Goal: Check status: Check status

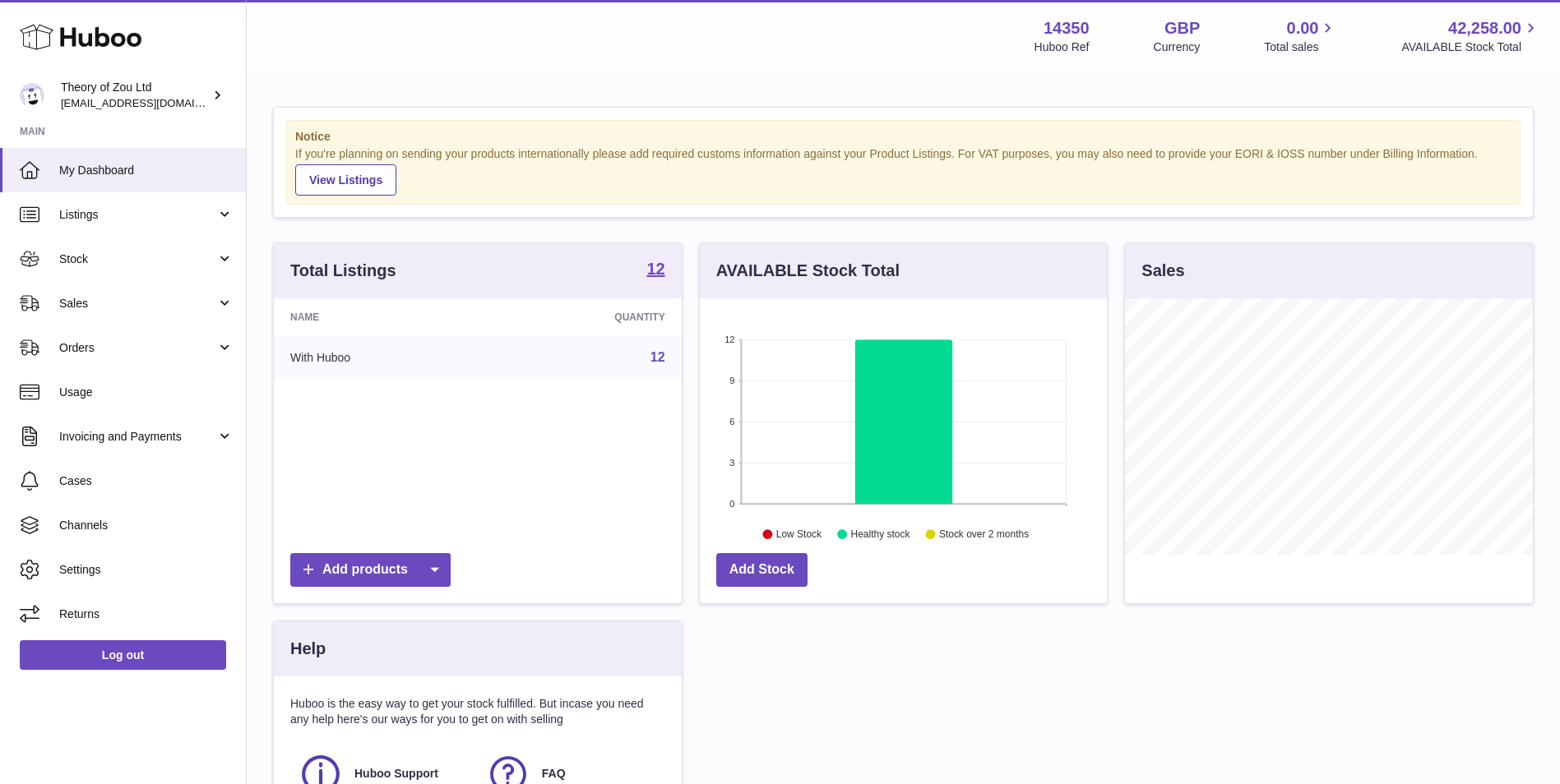
scroll to position [256, 408]
click at [173, 429] on span "Invoicing and Payments" at bounding box center [137, 437] width 157 height 16
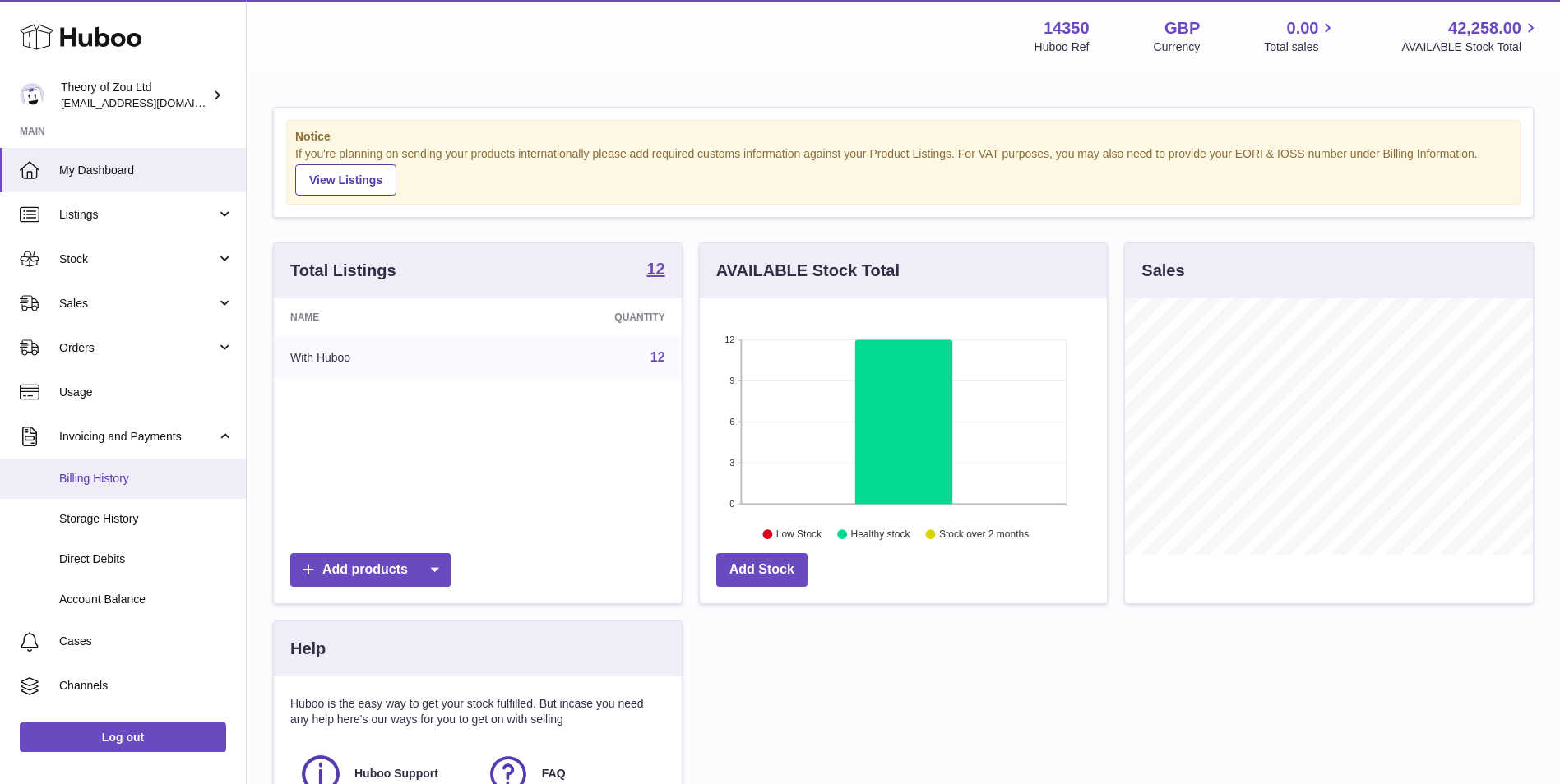
click at [169, 460] on link "Billing History" at bounding box center [123, 479] width 246 height 40
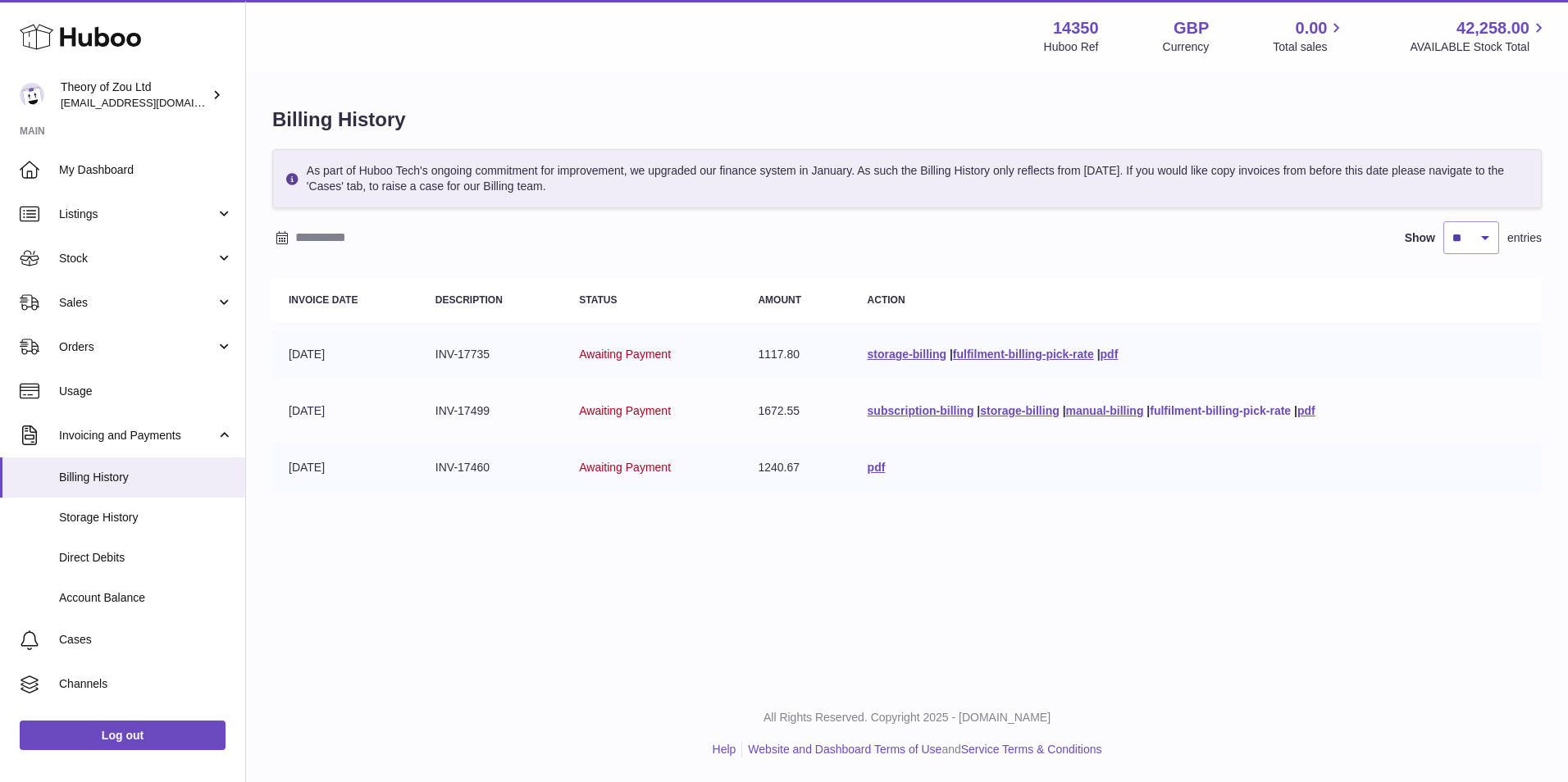
click at [1204, 415] on link "fulfilment-billing-pick-rate" at bounding box center [1220, 411] width 141 height 13
click at [165, 301] on span "Sales" at bounding box center [137, 303] width 157 height 16
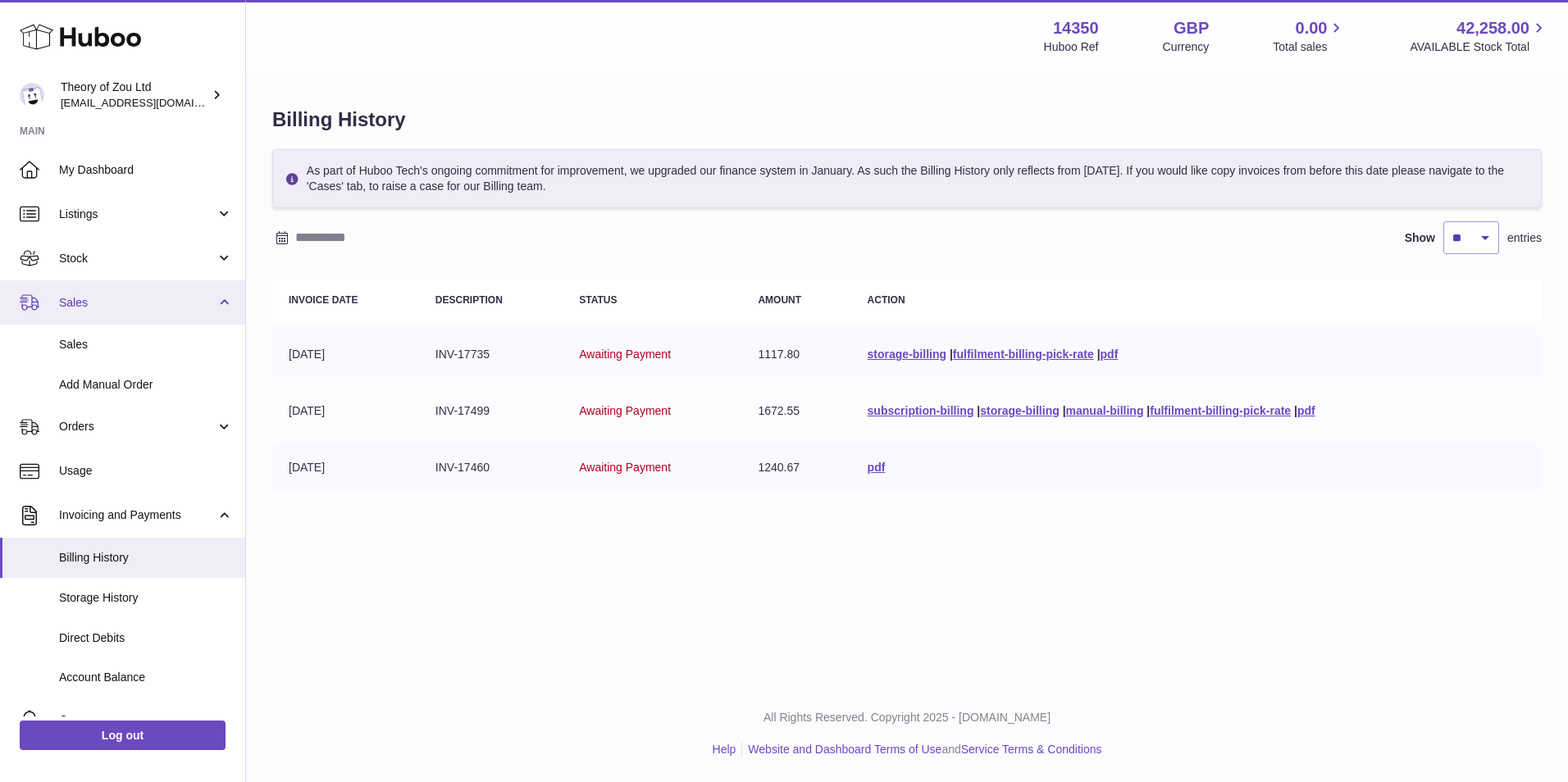
click at [165, 301] on span "Sales" at bounding box center [137, 303] width 157 height 16
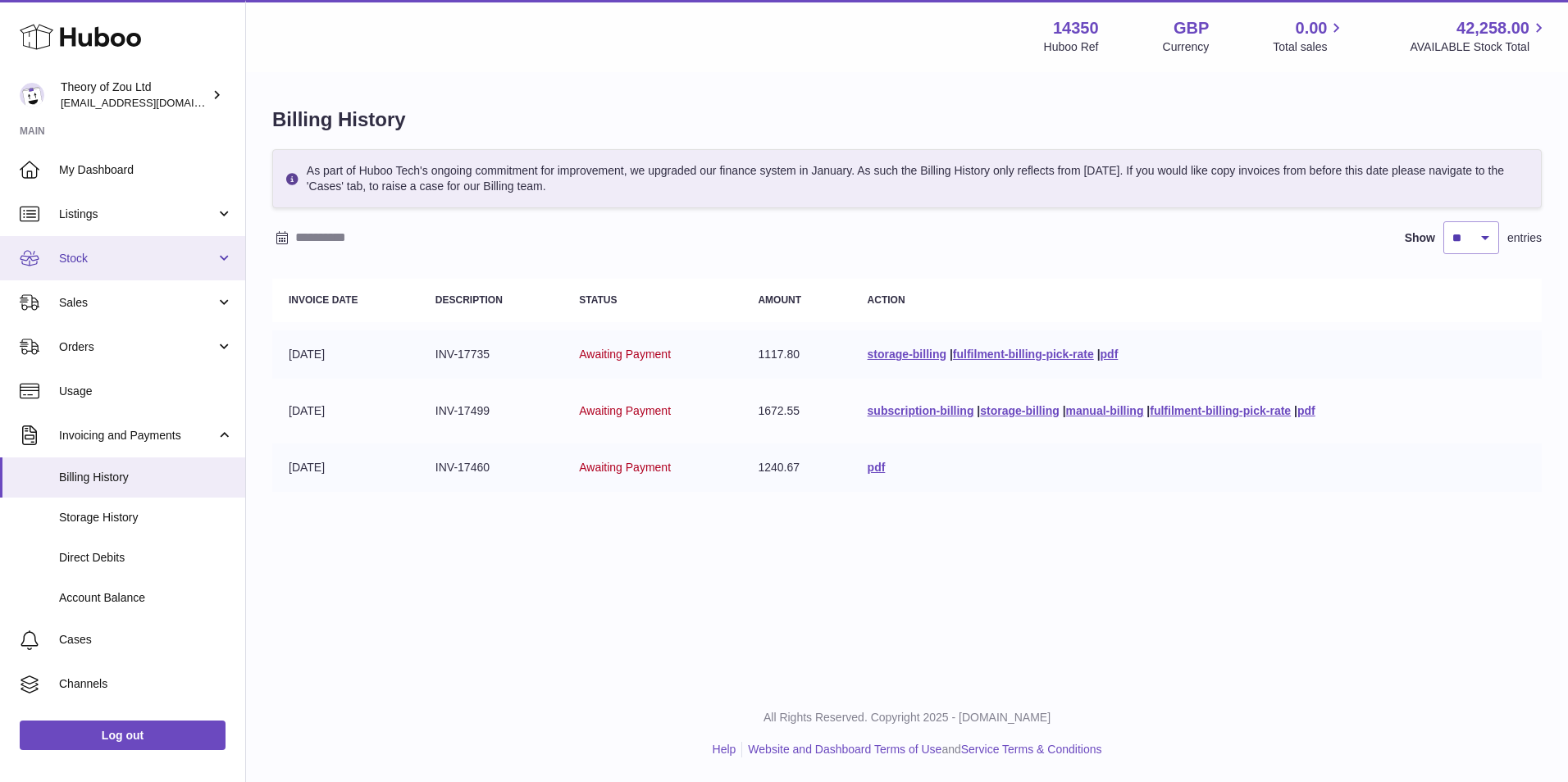
click at [177, 267] on link "Stock" at bounding box center [123, 258] width 245 height 45
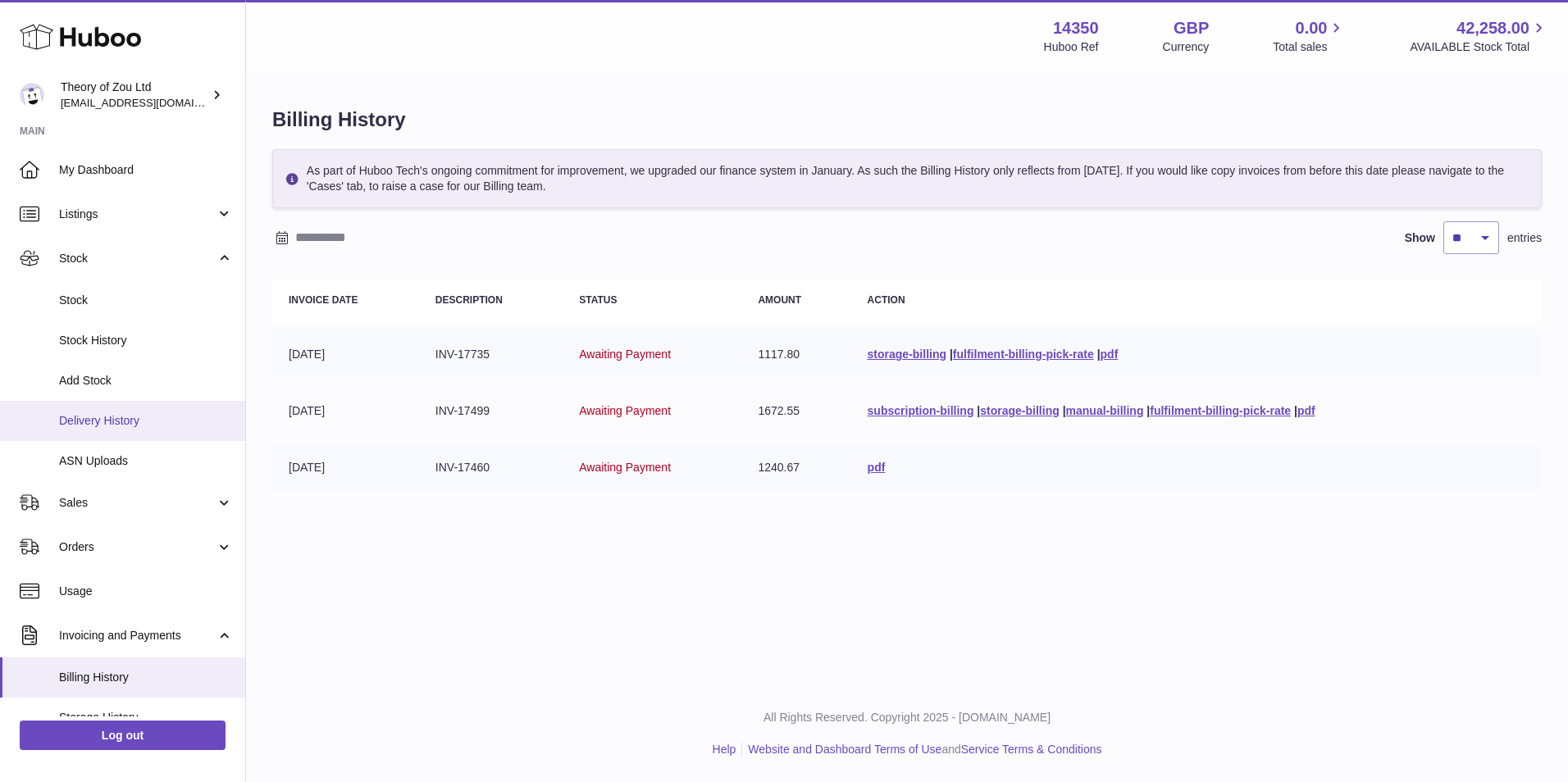
click at [164, 429] on link "Delivery History" at bounding box center [123, 421] width 245 height 40
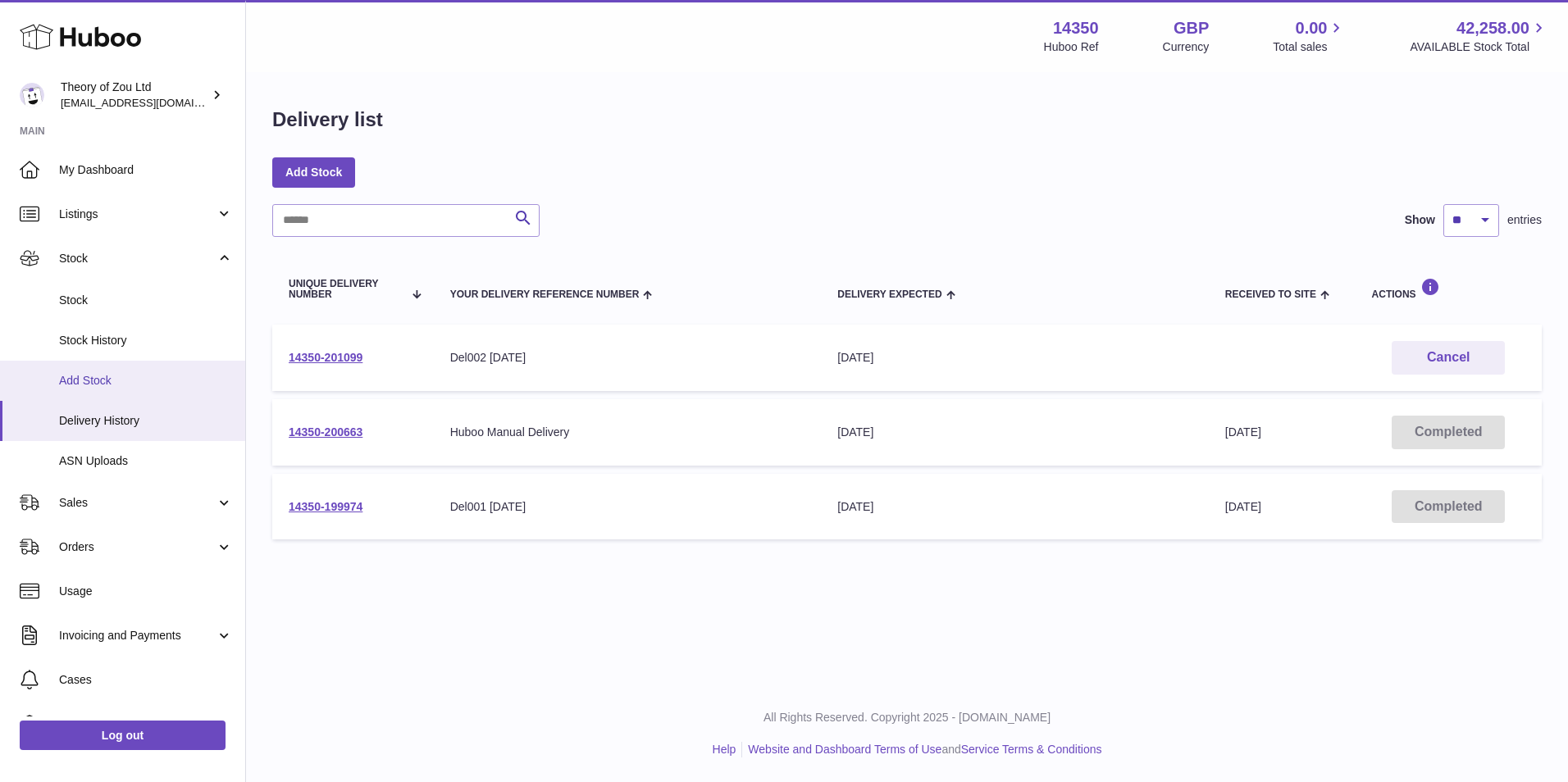
scroll to position [118, 0]
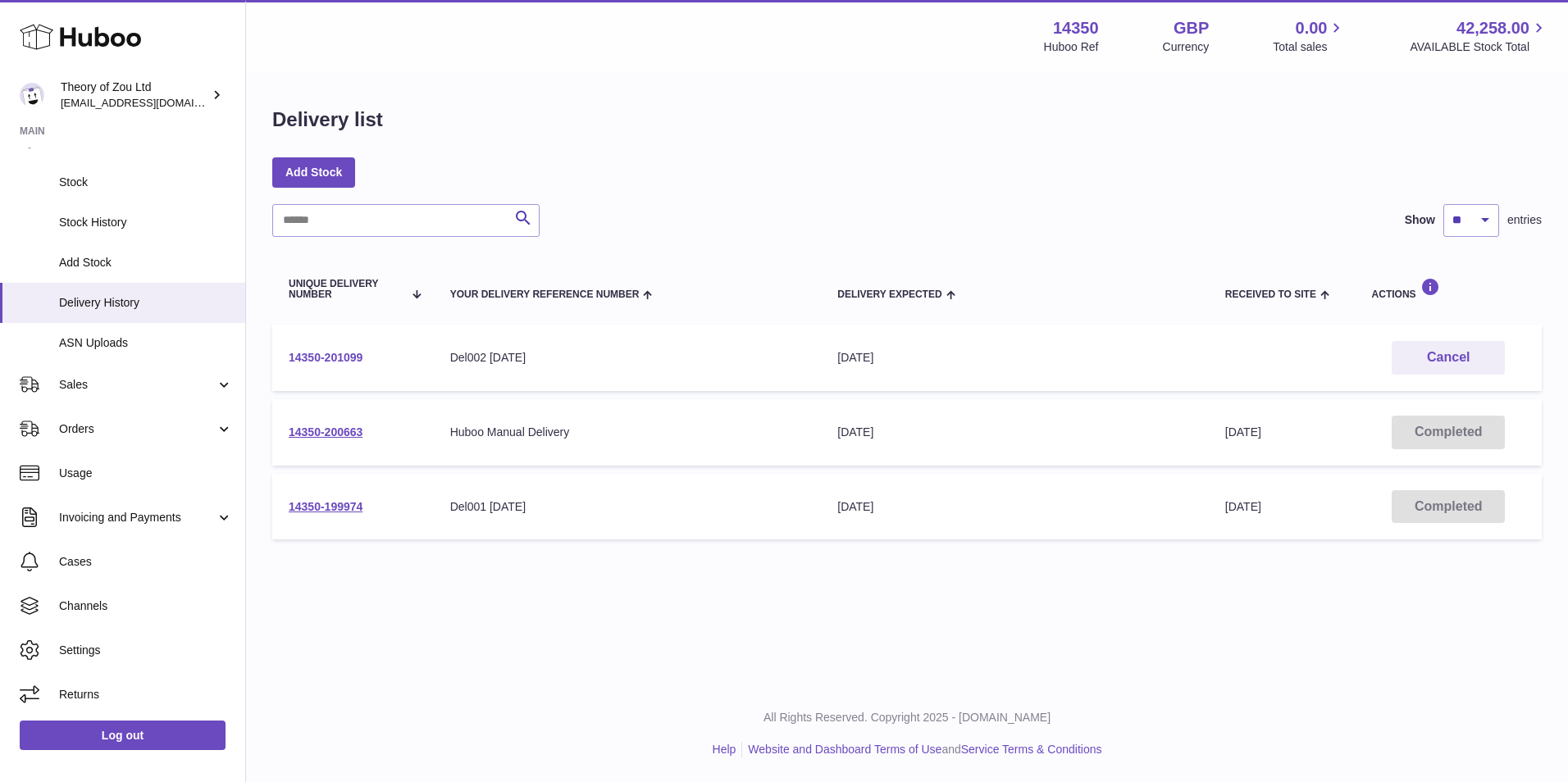
click at [328, 360] on link "14350-201099" at bounding box center [326, 357] width 74 height 13
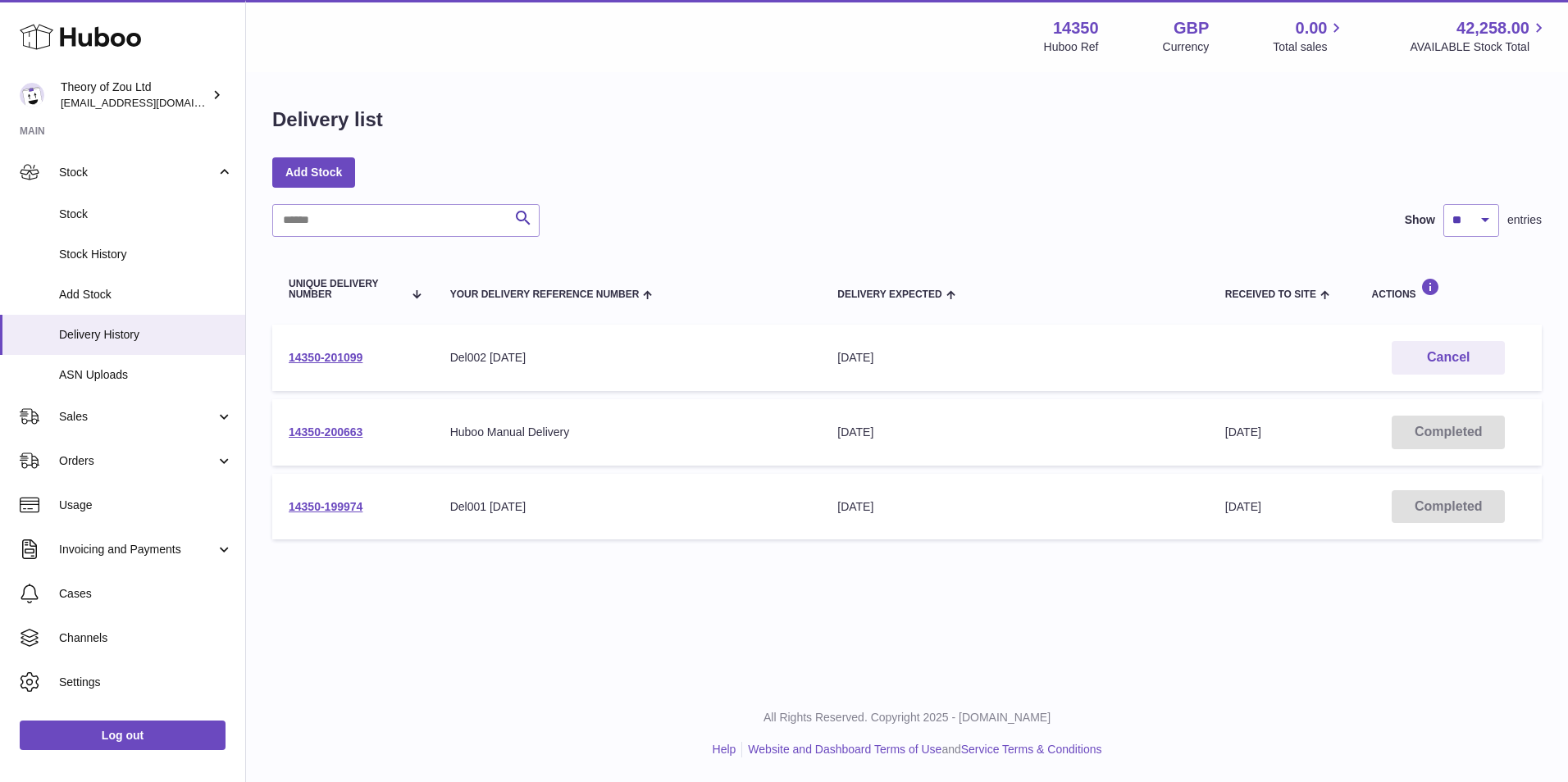
scroll to position [0, 0]
